Goal: Information Seeking & Learning: Learn about a topic

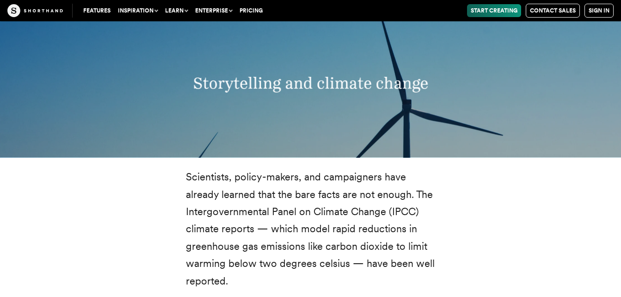
scroll to position [1055, 0]
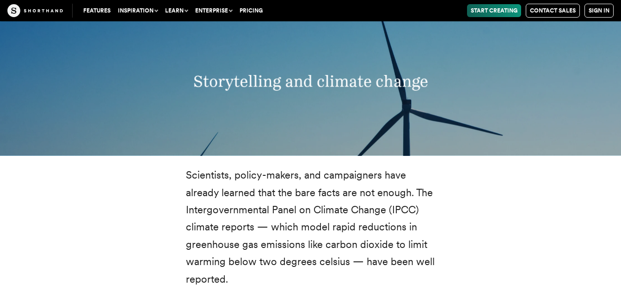
click at [358, 167] on p "Scientists, policy-makers, and campaigners have already learned that the bare f…" at bounding box center [311, 227] width 250 height 121
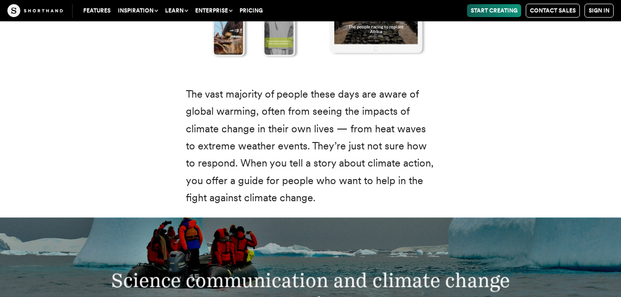
scroll to position [1591, 0]
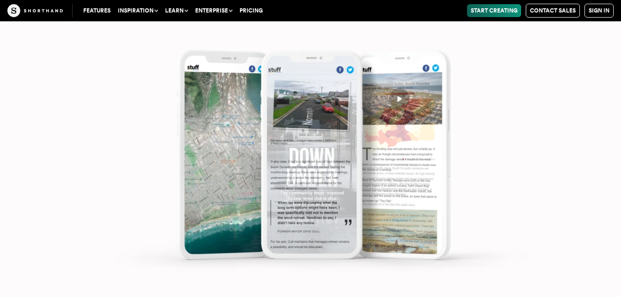
scroll to position [4052, 0]
click at [523, 130] on img at bounding box center [310, 148] width 621 height 297
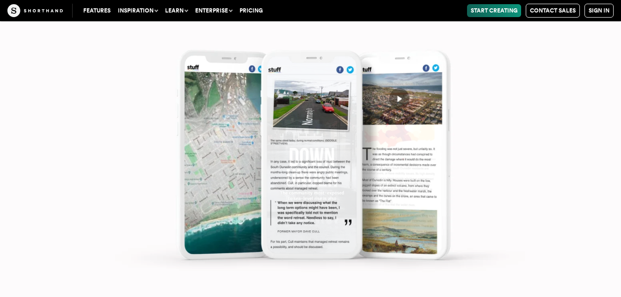
scroll to position [4367, 0]
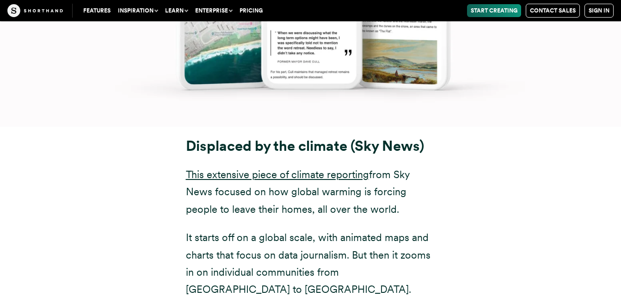
click at [572, 127] on div "Displaced by the climate (Sky News) This extensive piece of climate reporting f…" at bounding box center [311, 275] width 574 height 297
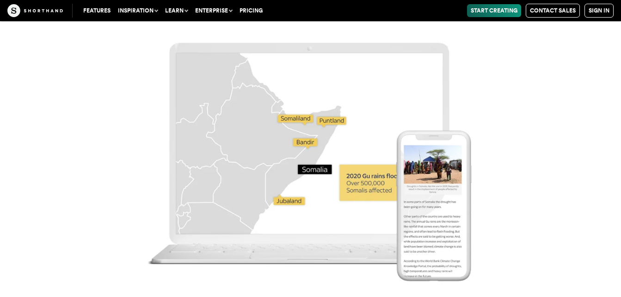
scroll to position [5312, 0]
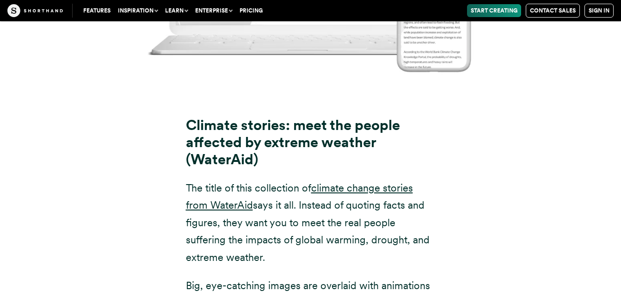
click at [540, 126] on div "Climate stories: meet the people affected by extreme weather (WaterAid) The tit…" at bounding box center [311, 265] width 574 height 356
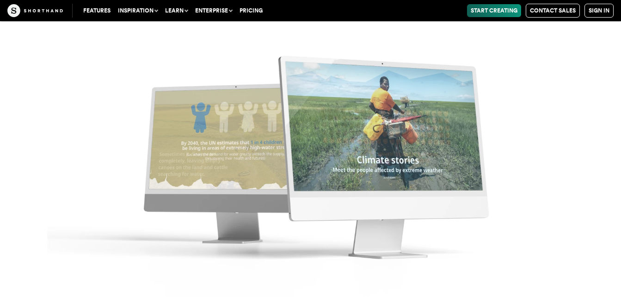
scroll to position [5775, 0]
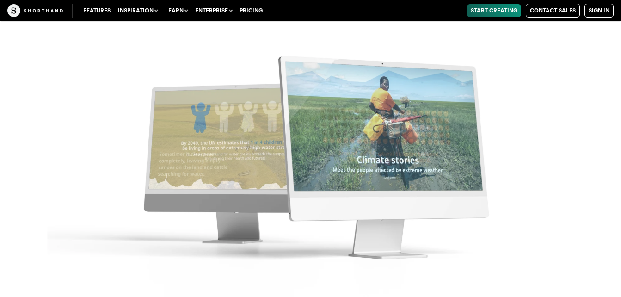
click at [217, 164] on img at bounding box center [310, 148] width 621 height 297
click at [366, 163] on img at bounding box center [310, 148] width 621 height 297
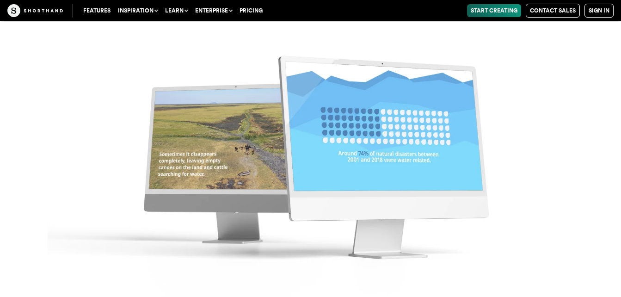
scroll to position [6294, 0]
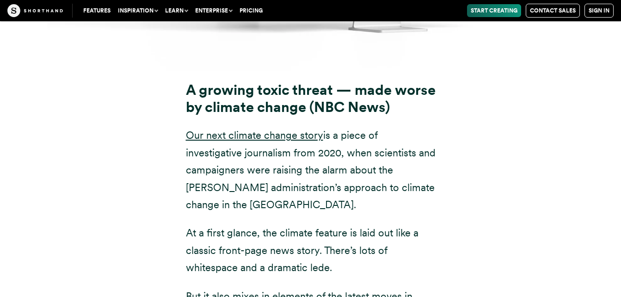
click at [615, 130] on div "A growing toxic threat — made worse by climate change (NBC News) Our next clima…" at bounding box center [310, 259] width 621 height 377
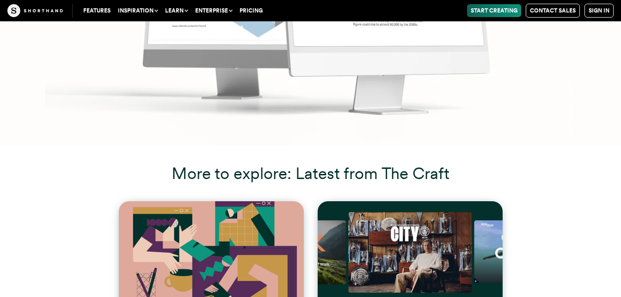
scroll to position [12331, 0]
